Goal: Task Accomplishment & Management: Manage account settings

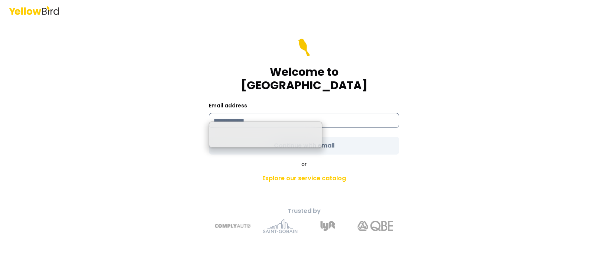
click at [227, 113] on input at bounding box center [304, 120] width 190 height 15
drag, startPoint x: 227, startPoint y: 113, endPoint x: 228, endPoint y: 110, distance: 3.9
click at [227, 113] on input at bounding box center [304, 120] width 190 height 15
drag, startPoint x: 223, startPoint y: 75, endPoint x: 226, endPoint y: 78, distance: 3.9
click at [223, 75] on div "Welcome to [GEOGRAPHIC_DATA]" at bounding box center [304, 66] width 190 height 54
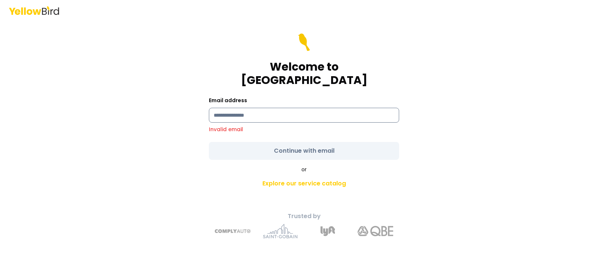
click at [240, 108] on input at bounding box center [304, 115] width 190 height 15
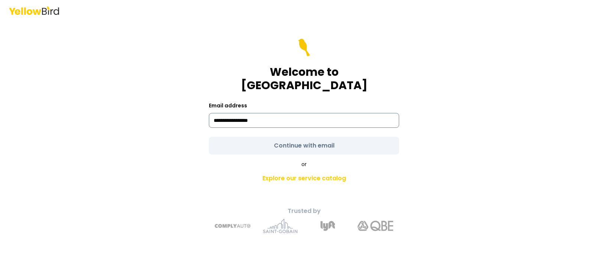
type input "**********"
click at [277, 139] on form "**********" at bounding box center [304, 97] width 190 height 116
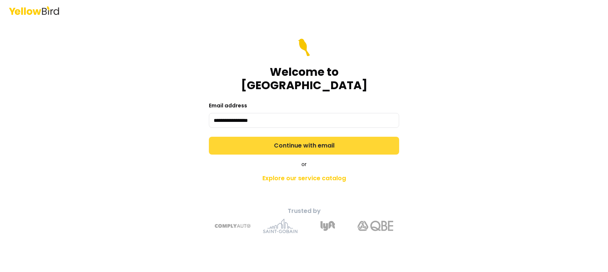
click at [298, 140] on button "Continue with email" at bounding box center [304, 146] width 190 height 18
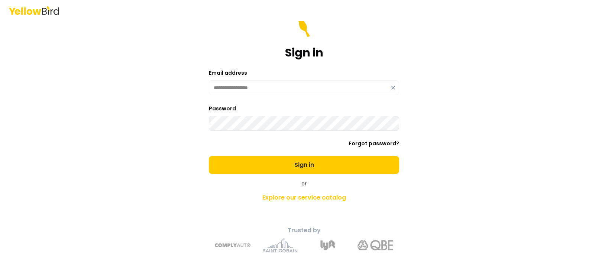
click at [468, 146] on div "**********" at bounding box center [304, 136] width 608 height 272
click at [402, 160] on div "**********" at bounding box center [303, 146] width 273 height 224
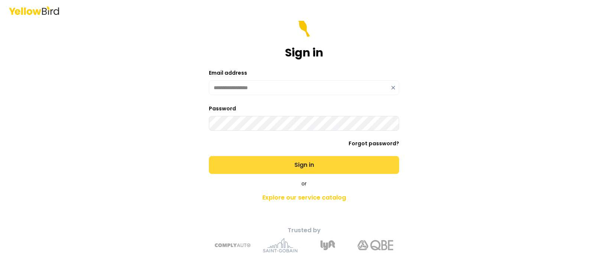
click at [378, 165] on button "Sign in" at bounding box center [304, 165] width 190 height 18
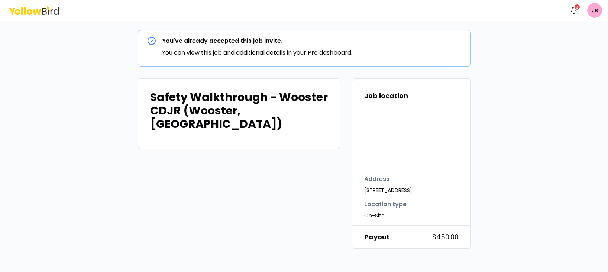
click at [44, 8] on icon at bounding box center [44, 11] width 5 height 7
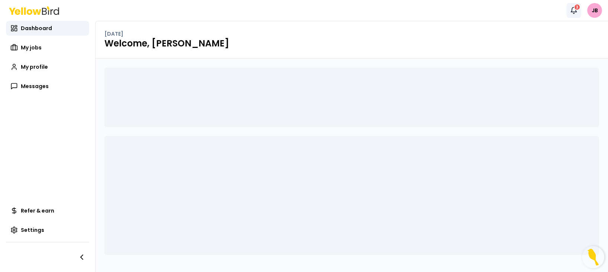
click at [575, 9] on div "3" at bounding box center [577, 7] width 7 height 7
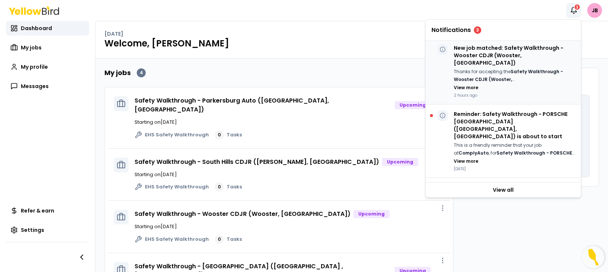
scroll to position [9, 0]
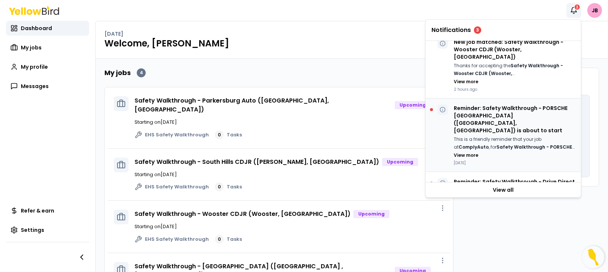
click at [516, 104] on p "Reminder: Safety Walkthrough - PORSCHE [GEOGRAPHIC_DATA] ([GEOGRAPHIC_DATA], [G…" at bounding box center [514, 119] width 121 height 30
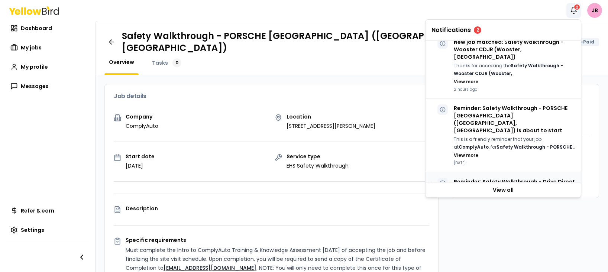
click at [499, 179] on div "Reminder: Safety Walkthrough - Drive Direct ([GEOGRAPHIC_DATA], [GEOGRAPHIC_DAT…" at bounding box center [514, 205] width 121 height 54
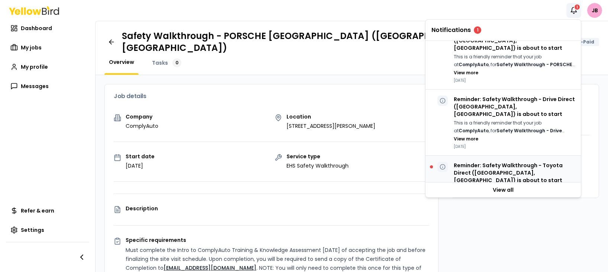
scroll to position [143, 0]
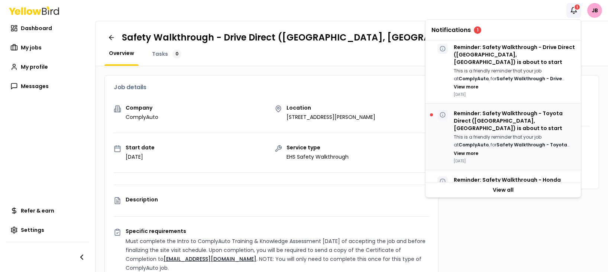
click at [534, 110] on p "Reminder: Safety Walkthrough - Toyota Direct ([GEOGRAPHIC_DATA], [GEOGRAPHIC_DA…" at bounding box center [514, 121] width 121 height 22
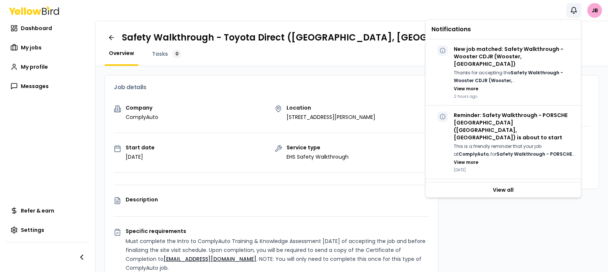
click at [525, 20] on div "Notifications" at bounding box center [502, 30] width 155 height 20
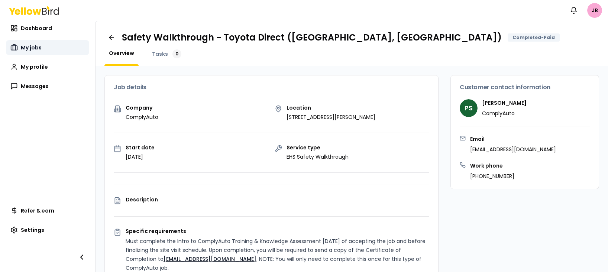
click at [36, 43] on link "My jobs" at bounding box center [47, 47] width 83 height 15
